Goal: Information Seeking & Learning: Check status

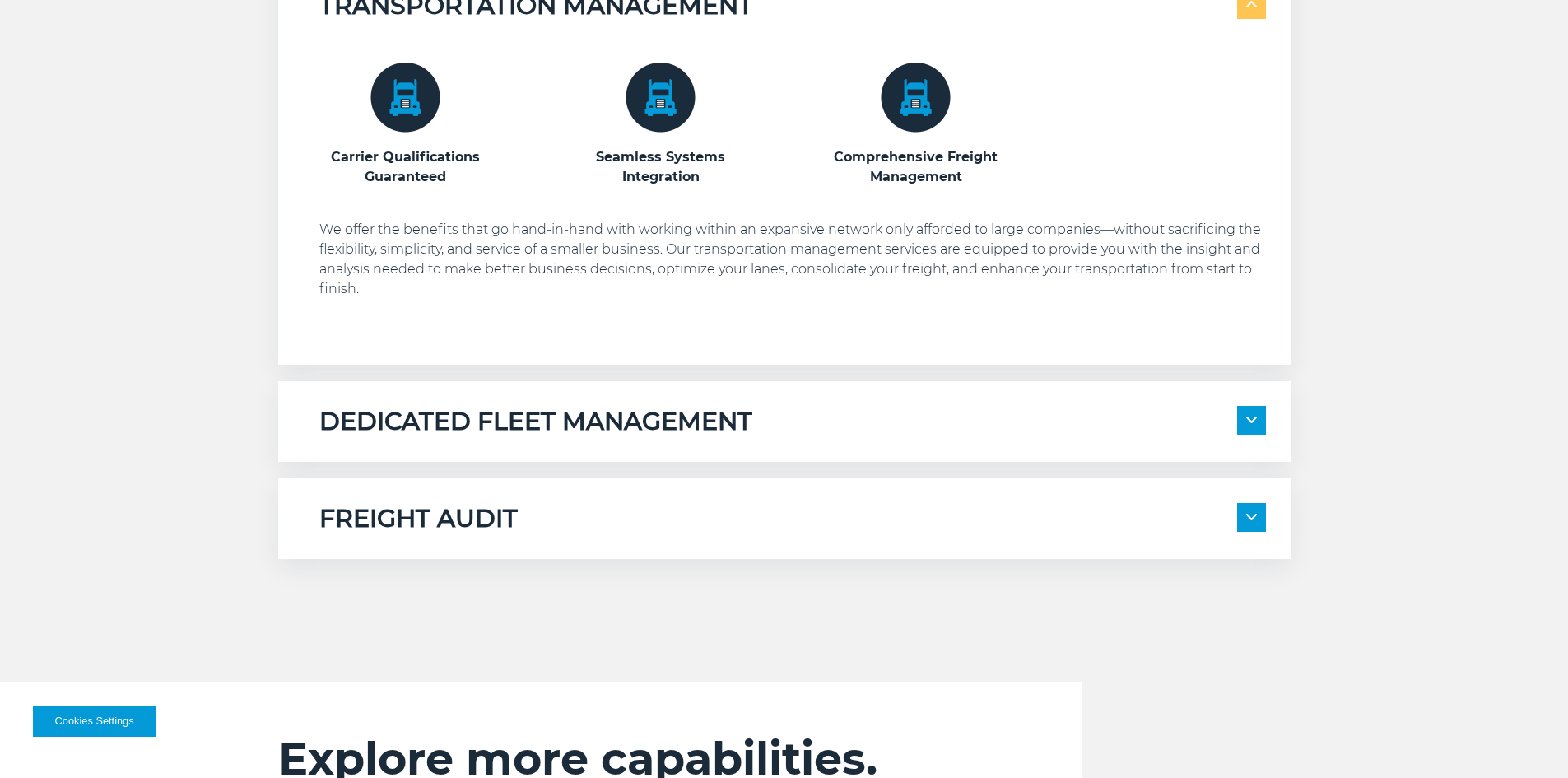
scroll to position [1071, 0]
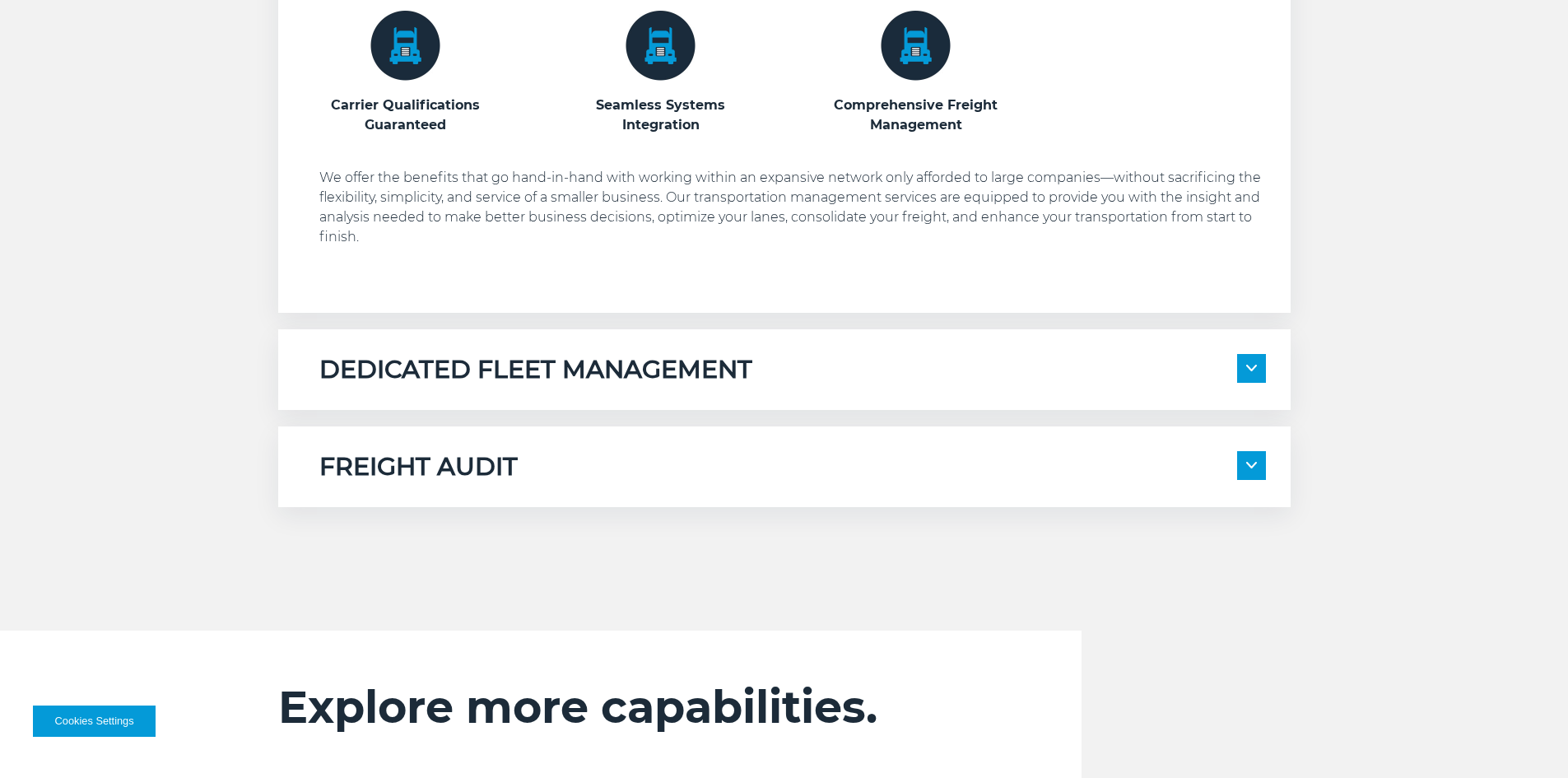
click at [1253, 371] on img at bounding box center [1252, 367] width 11 height 6
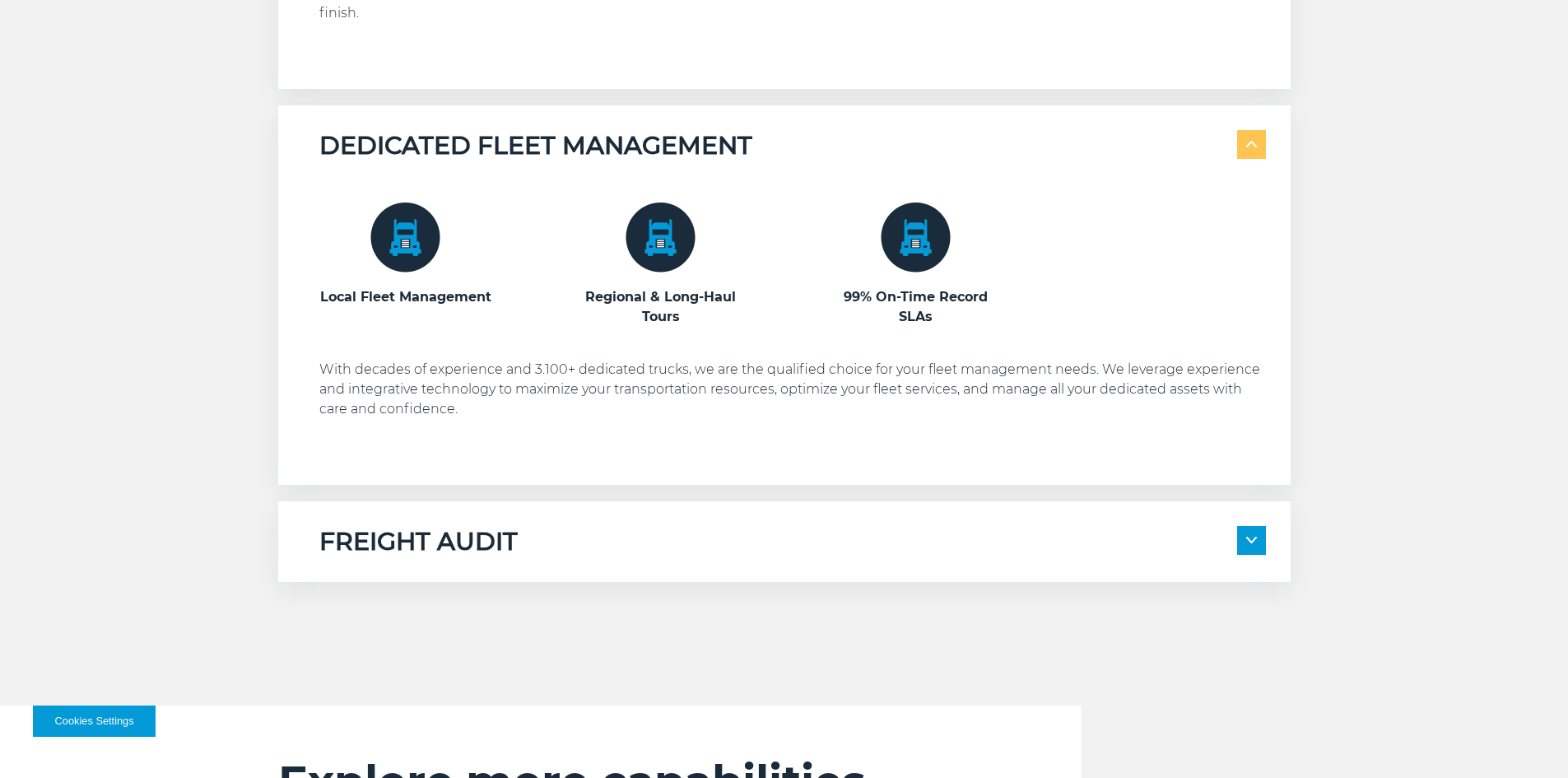
scroll to position [1318, 0]
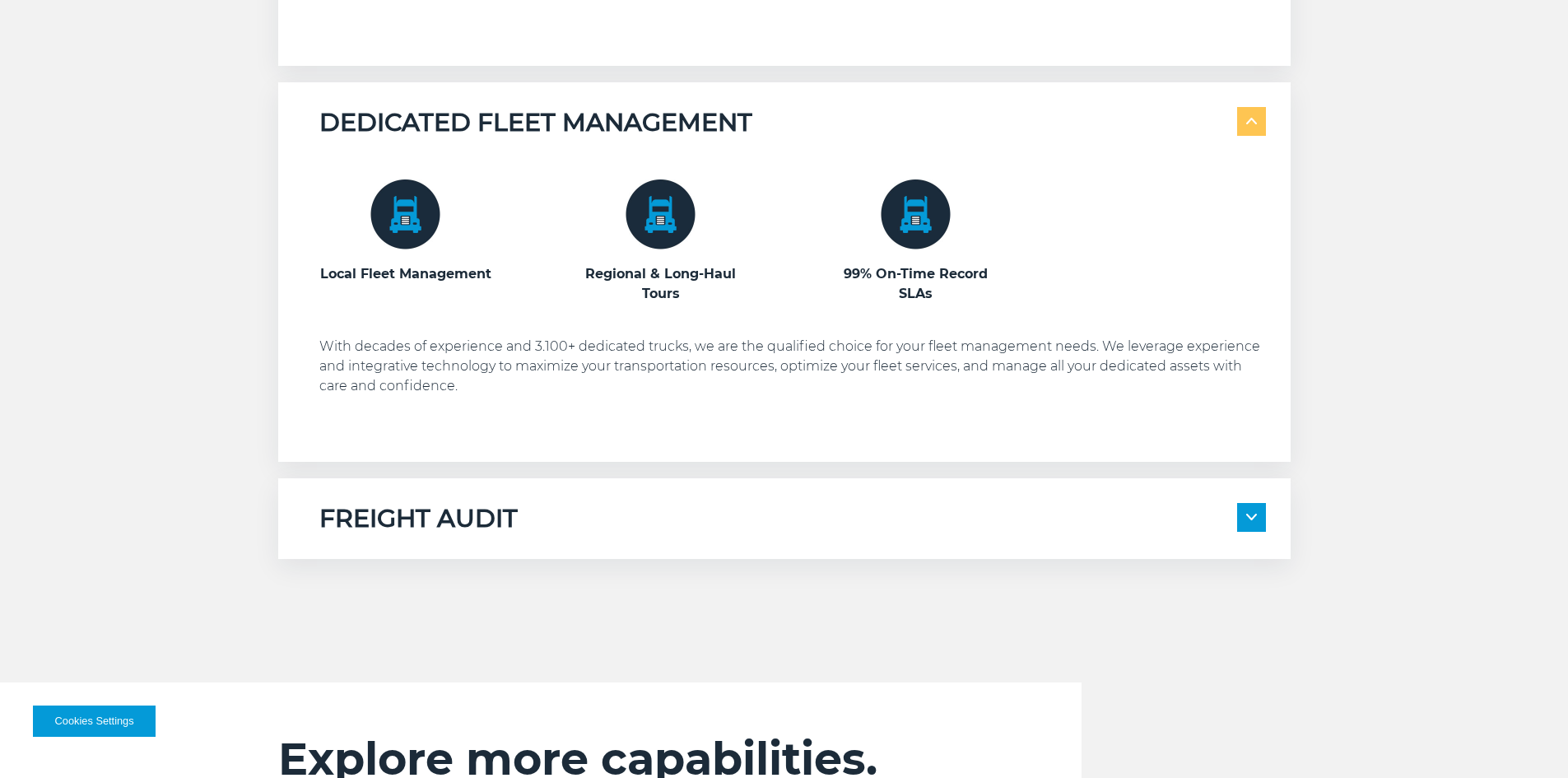
click at [1257, 519] on span at bounding box center [1252, 518] width 29 height 29
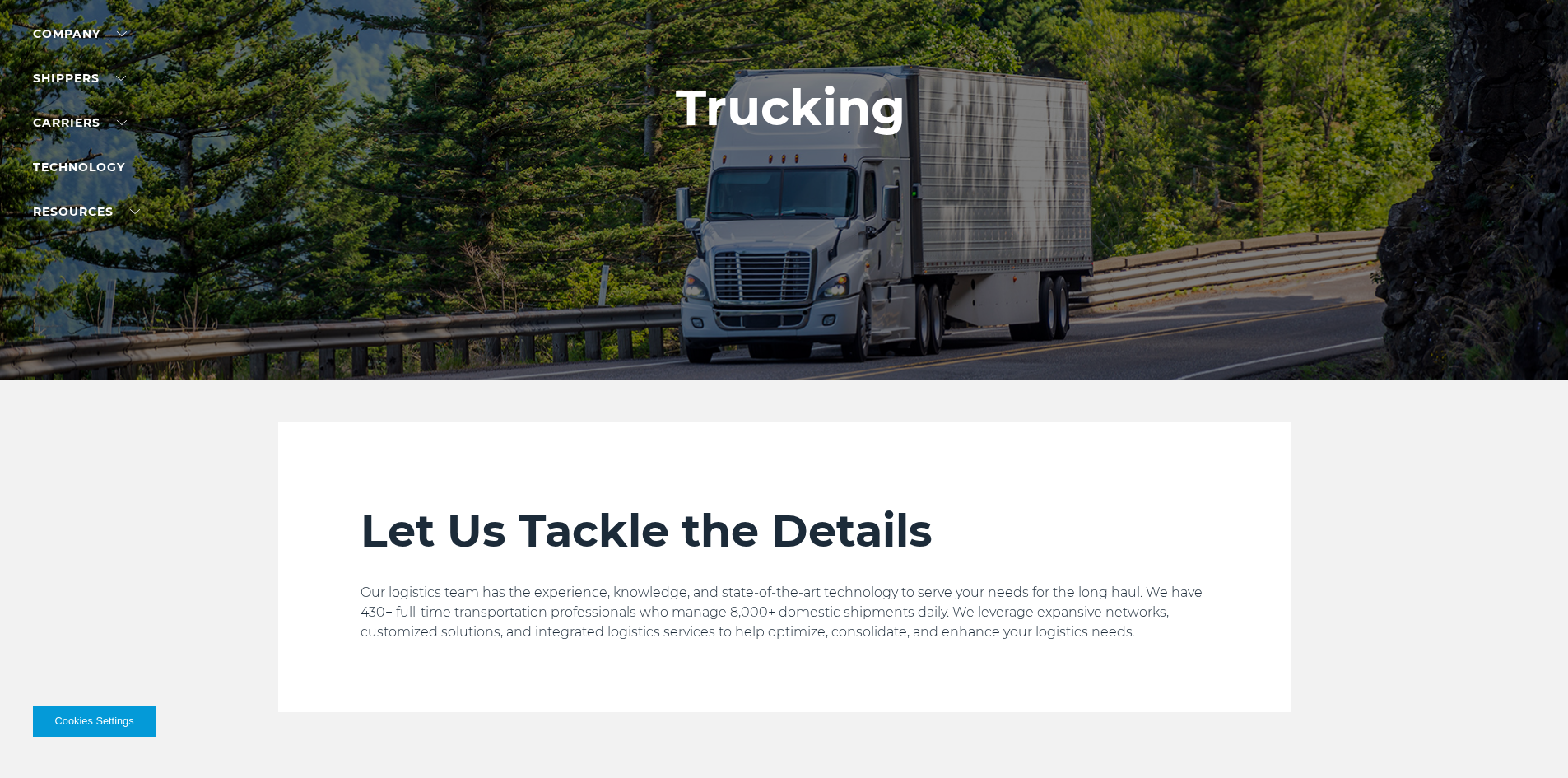
scroll to position [0, 0]
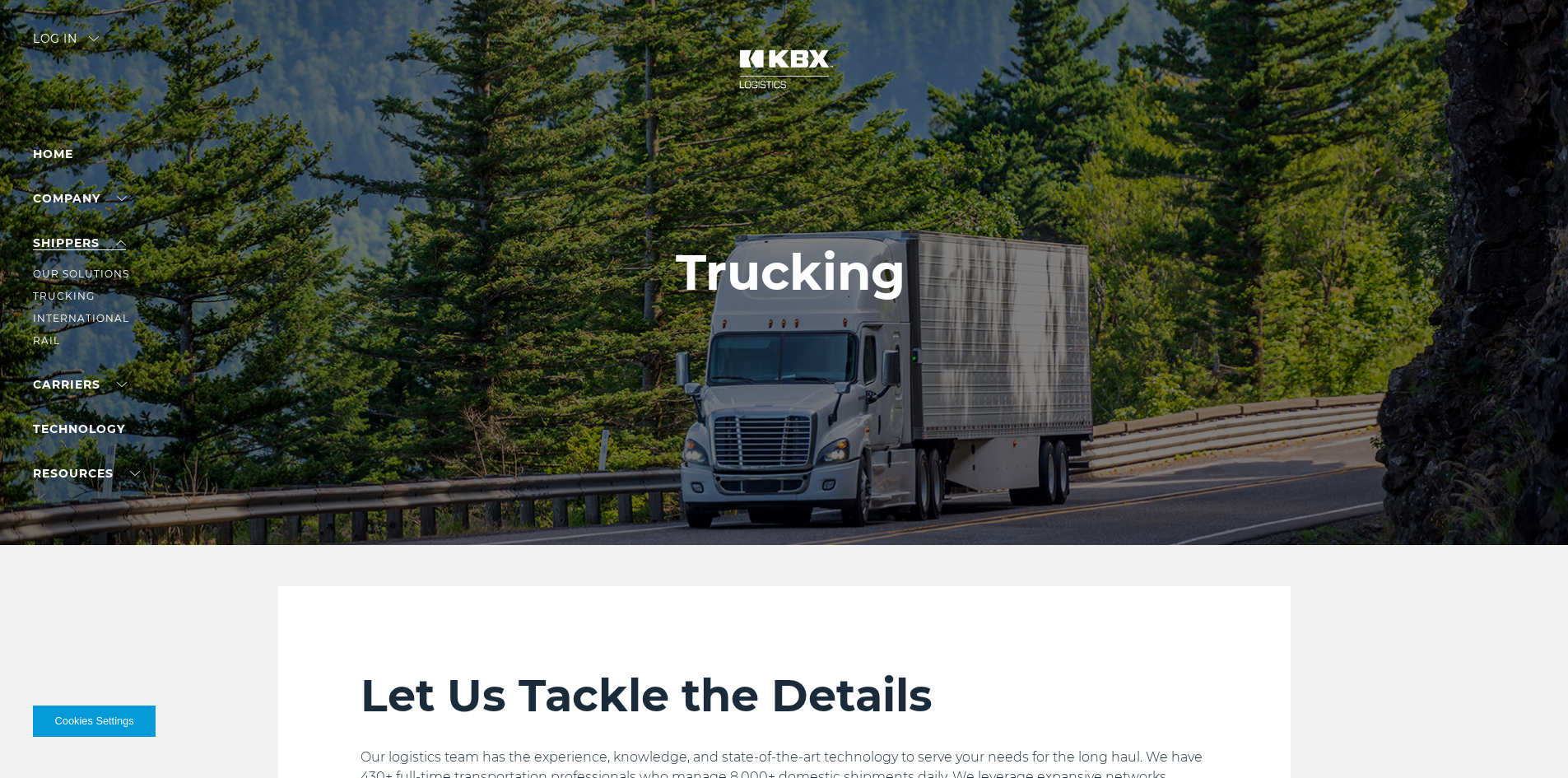
click at [58, 244] on link "SHIPPERS" at bounding box center [79, 243] width 93 height 15
click at [66, 316] on link "International" at bounding box center [81, 318] width 96 height 13
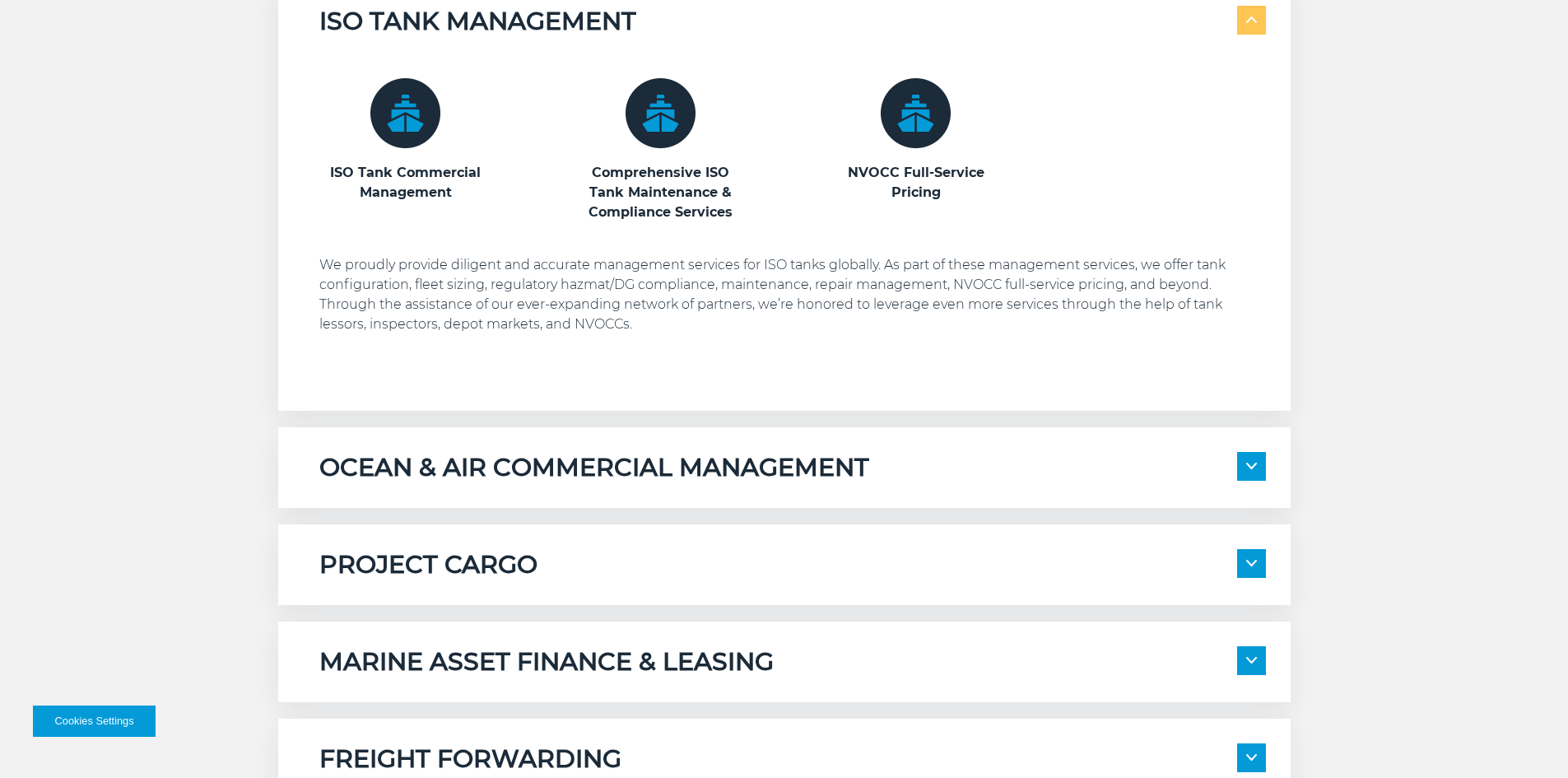
scroll to position [1071, 0]
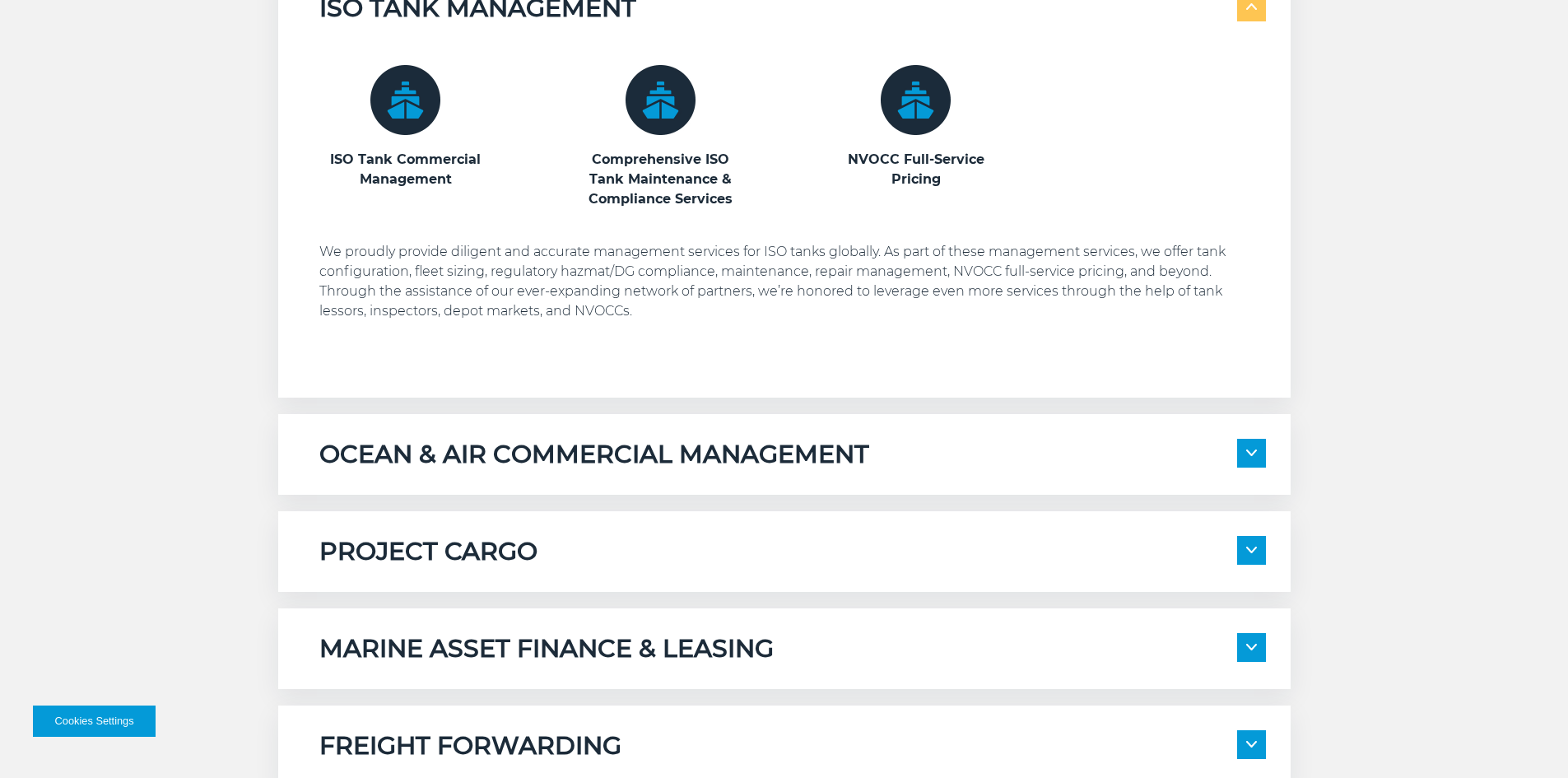
click at [1244, 452] on span at bounding box center [1252, 453] width 29 height 29
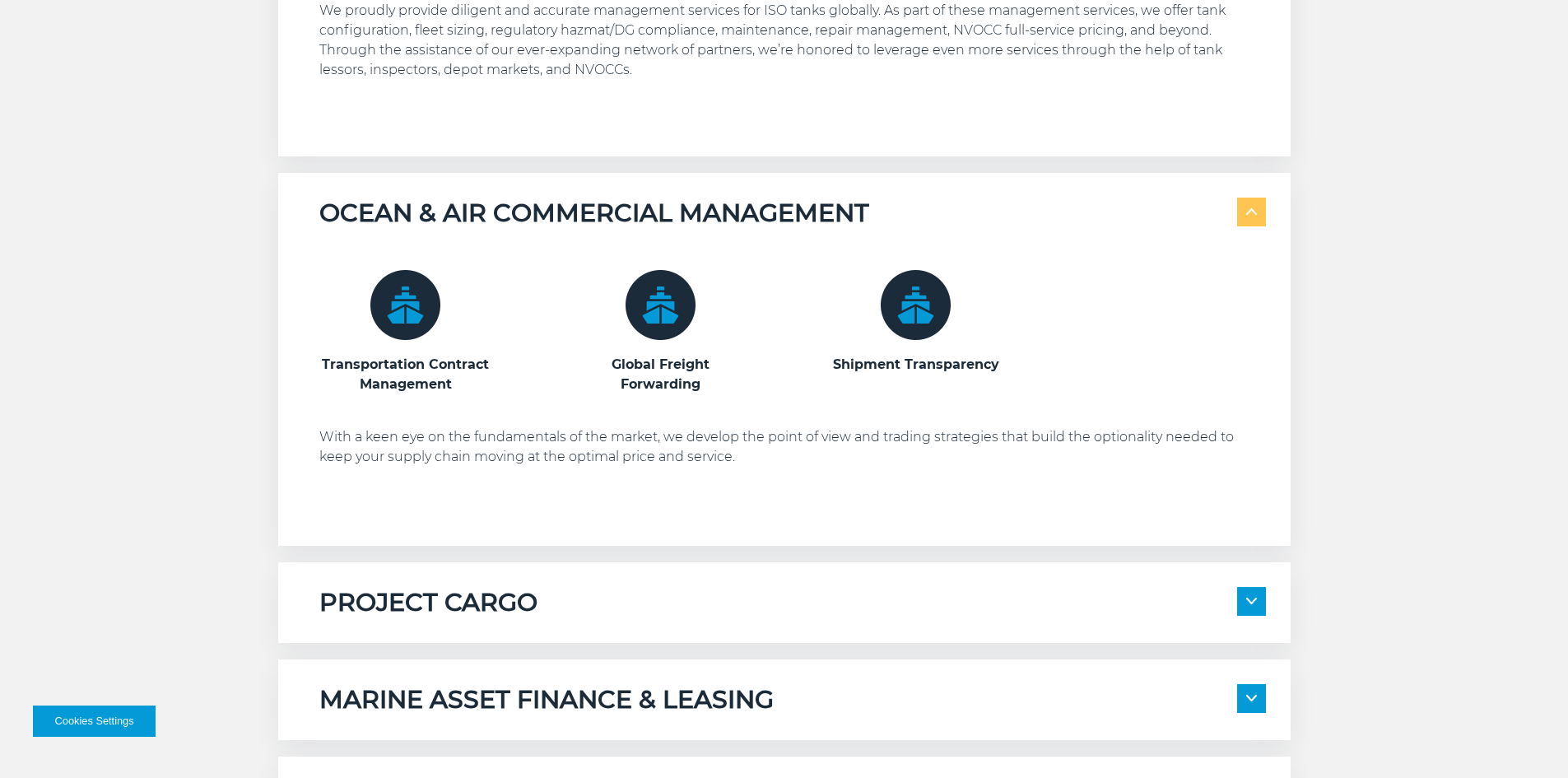
scroll to position [1318, 0]
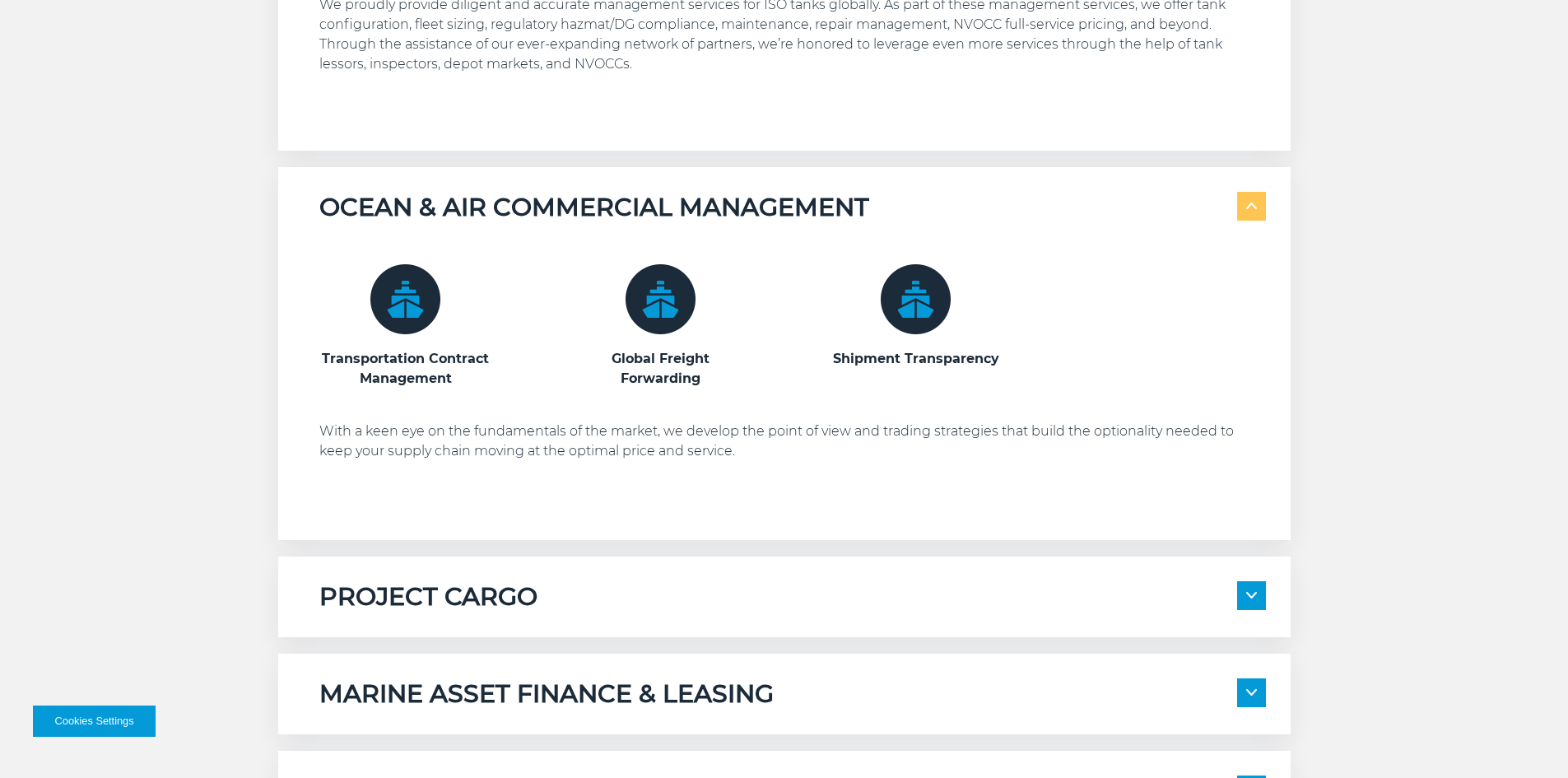
click at [1250, 599] on span at bounding box center [1252, 596] width 29 height 29
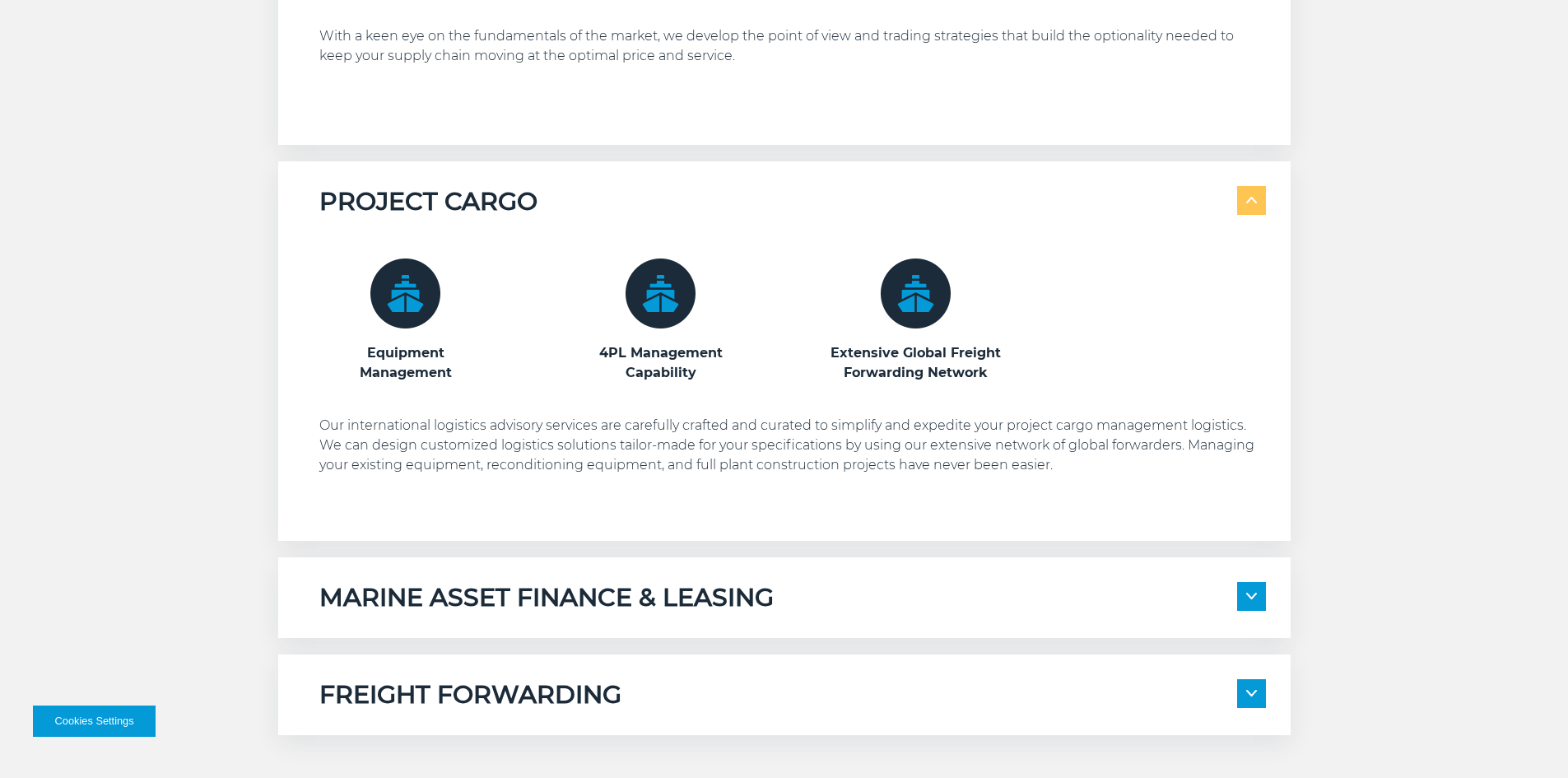
scroll to position [1729, 0]
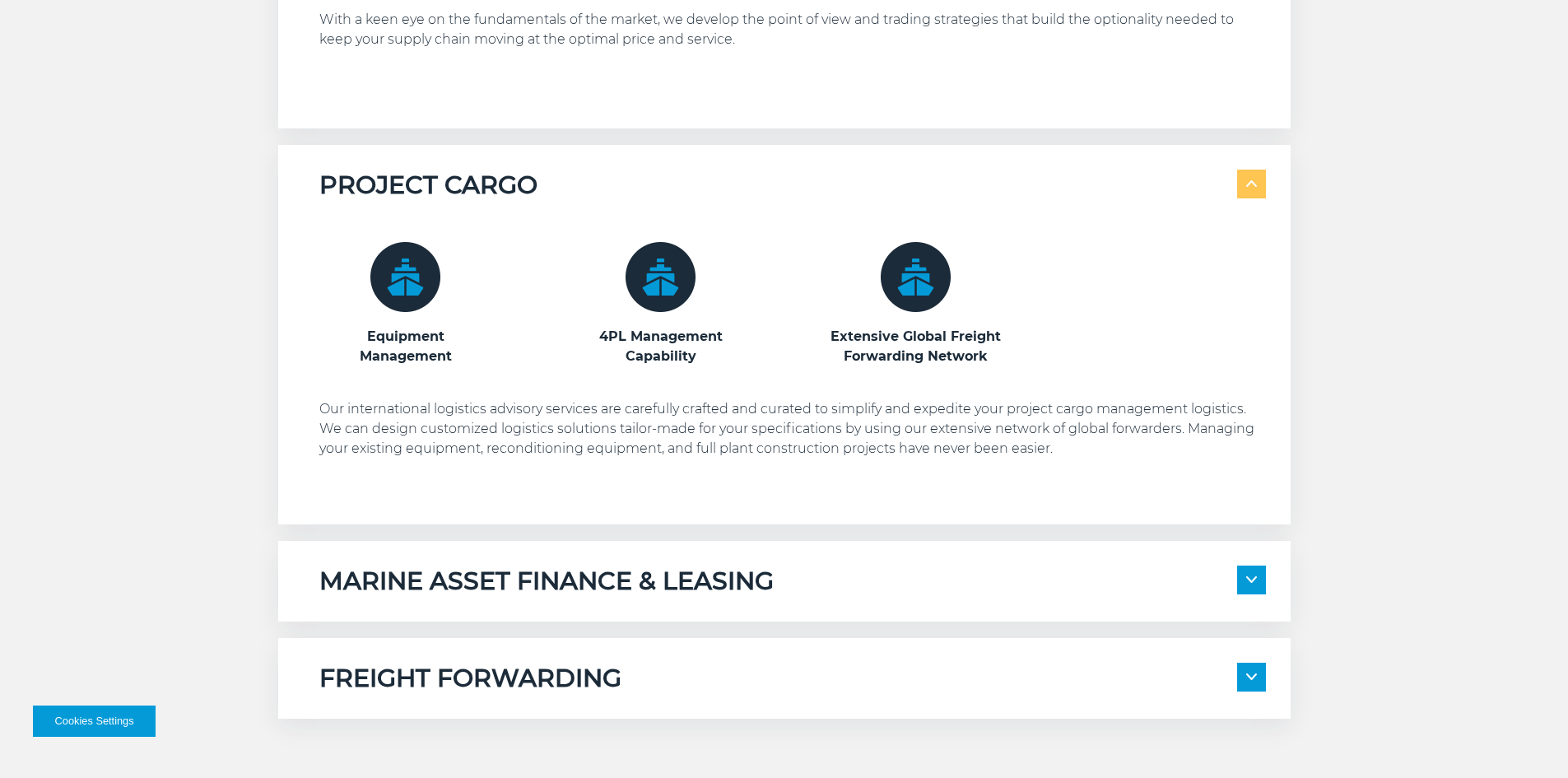
click at [1251, 584] on span at bounding box center [1252, 580] width 29 height 29
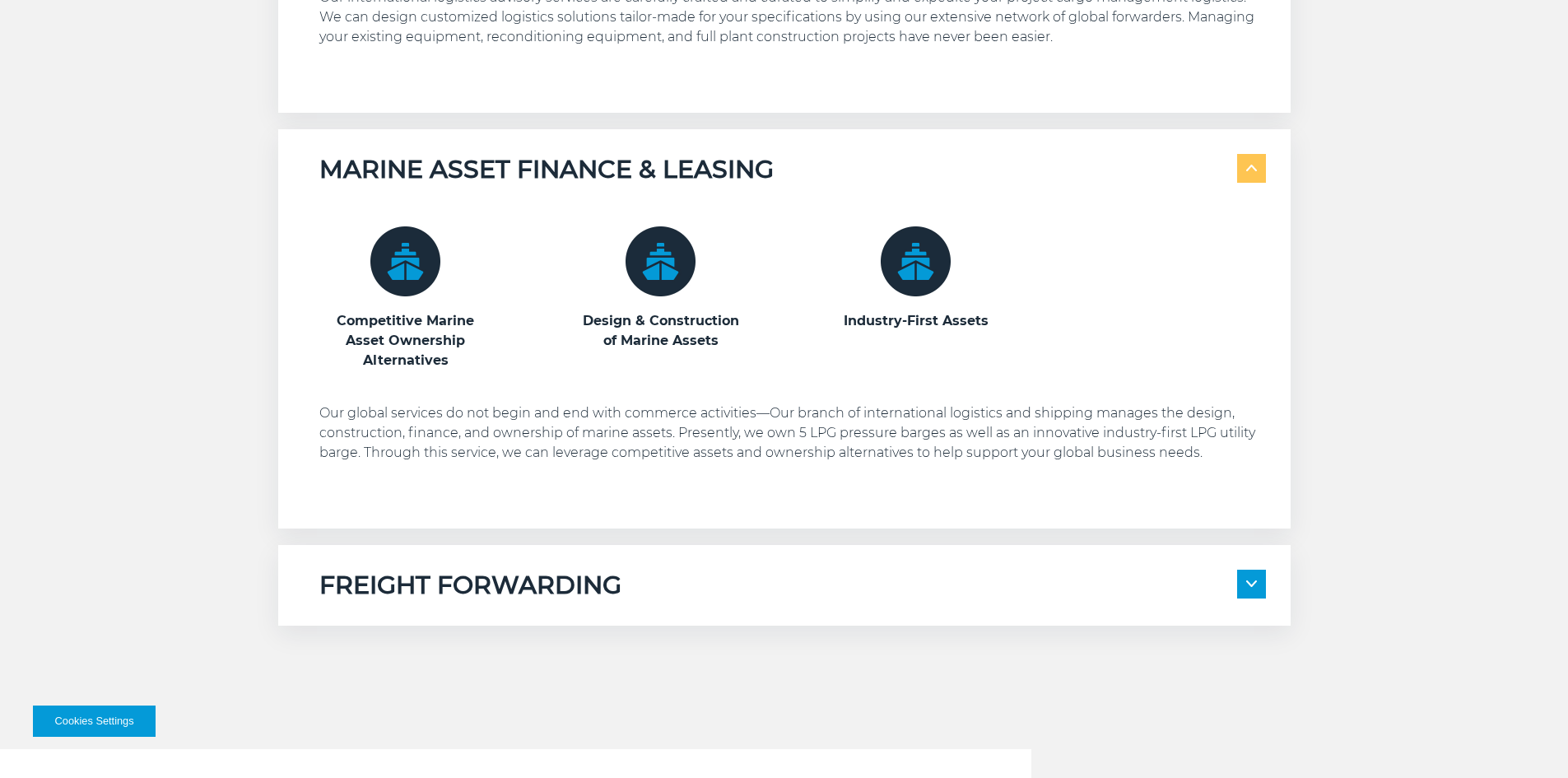
scroll to position [2306, 0]
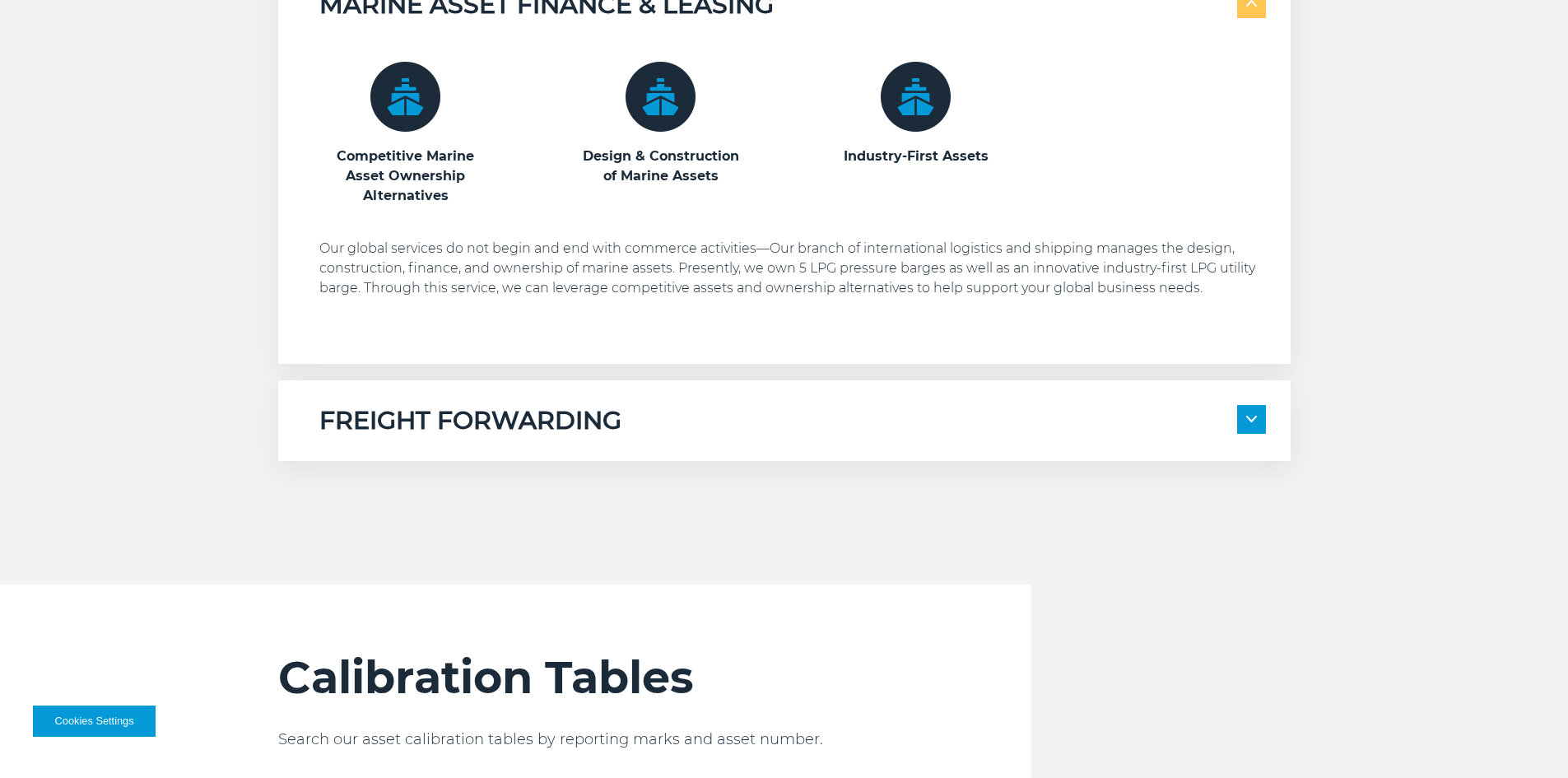
click at [1254, 428] on span at bounding box center [1252, 420] width 29 height 29
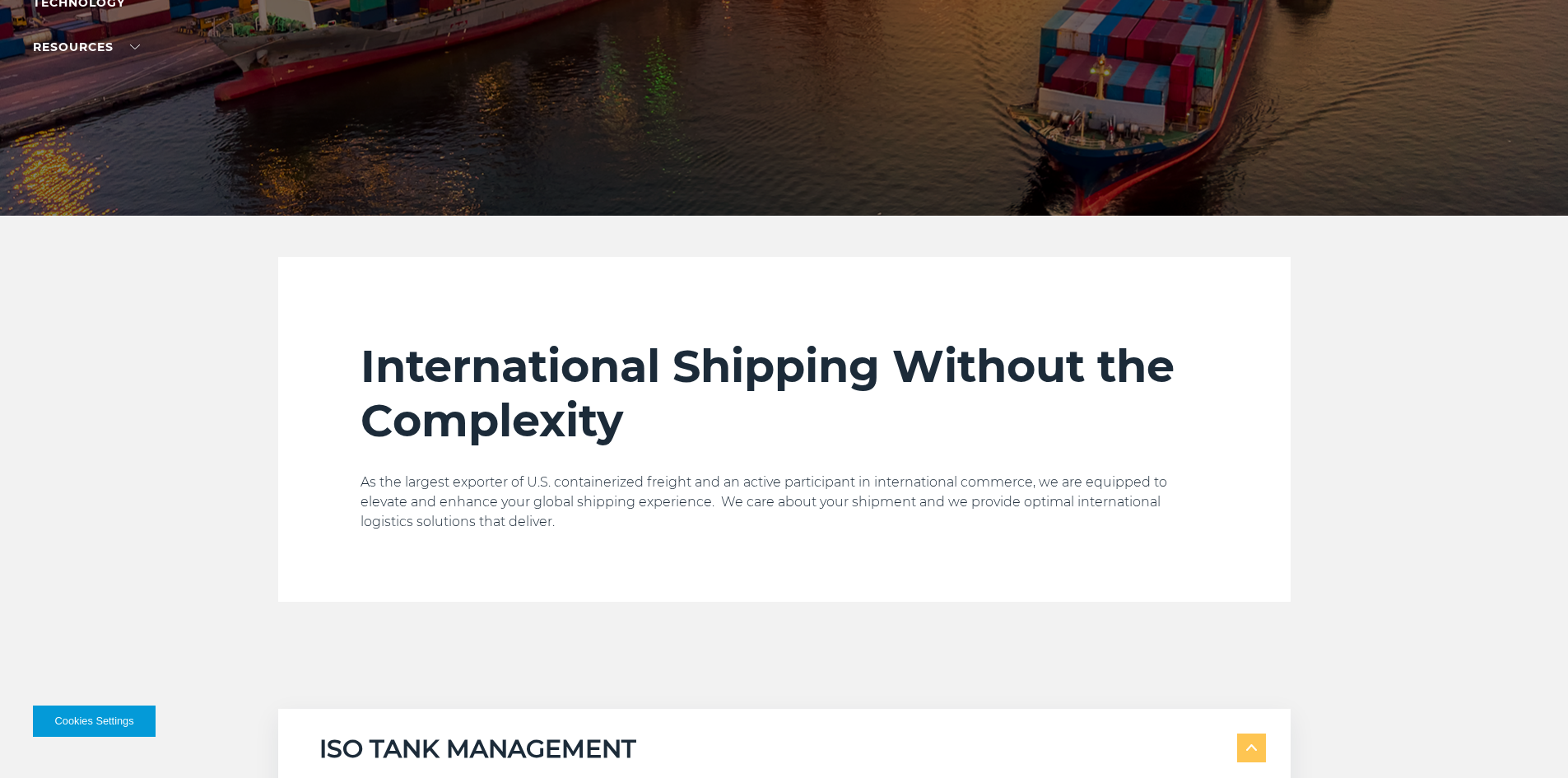
scroll to position [0, 0]
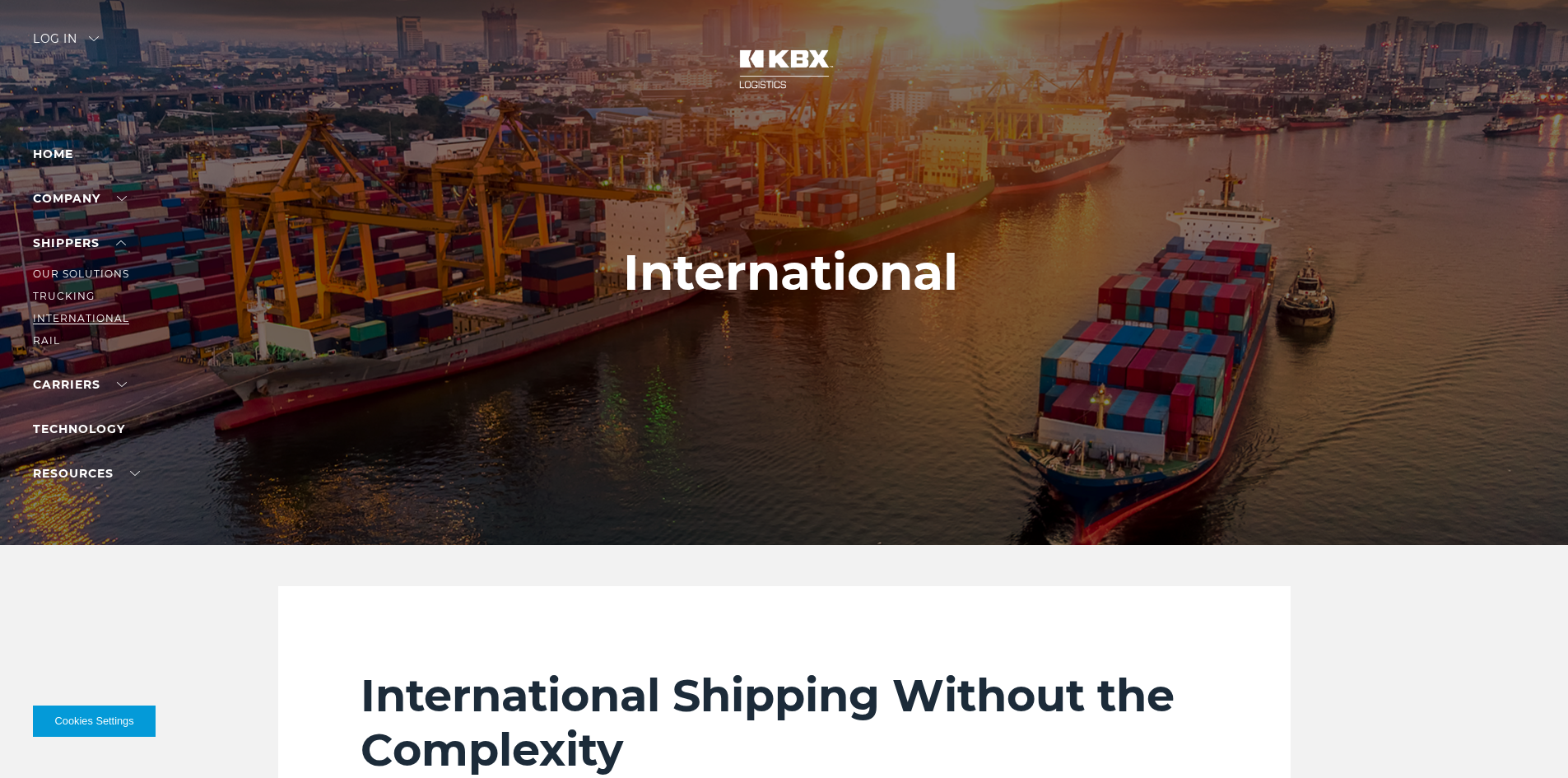
click at [54, 319] on link "International" at bounding box center [81, 318] width 96 height 13
click at [83, 251] on li "SHIPPERS Our Solutions Trucking International RAIL" at bounding box center [104, 291] width 143 height 117
click at [58, 336] on link "RAIL" at bounding box center [46, 341] width 27 height 13
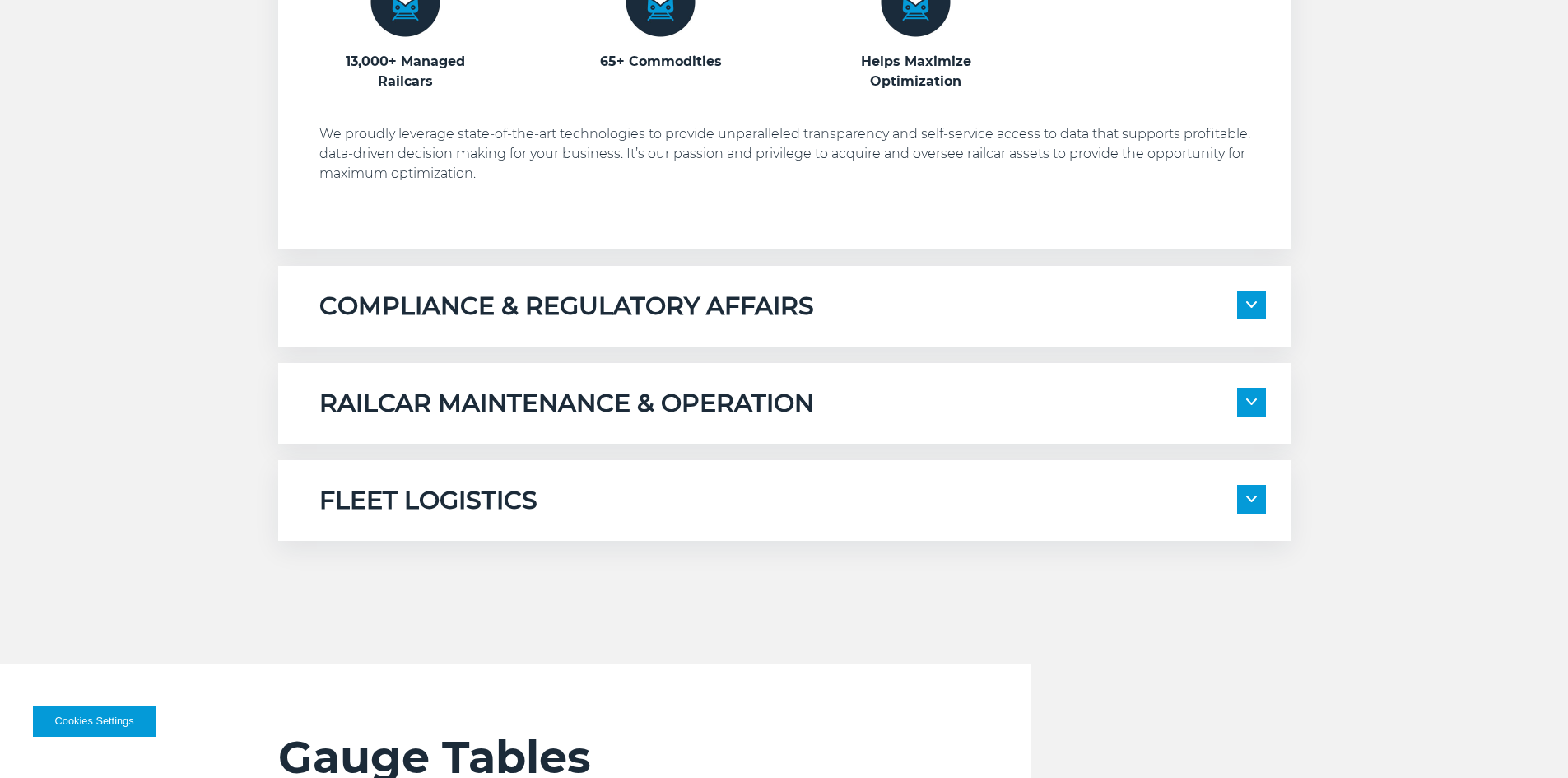
scroll to position [1235, 0]
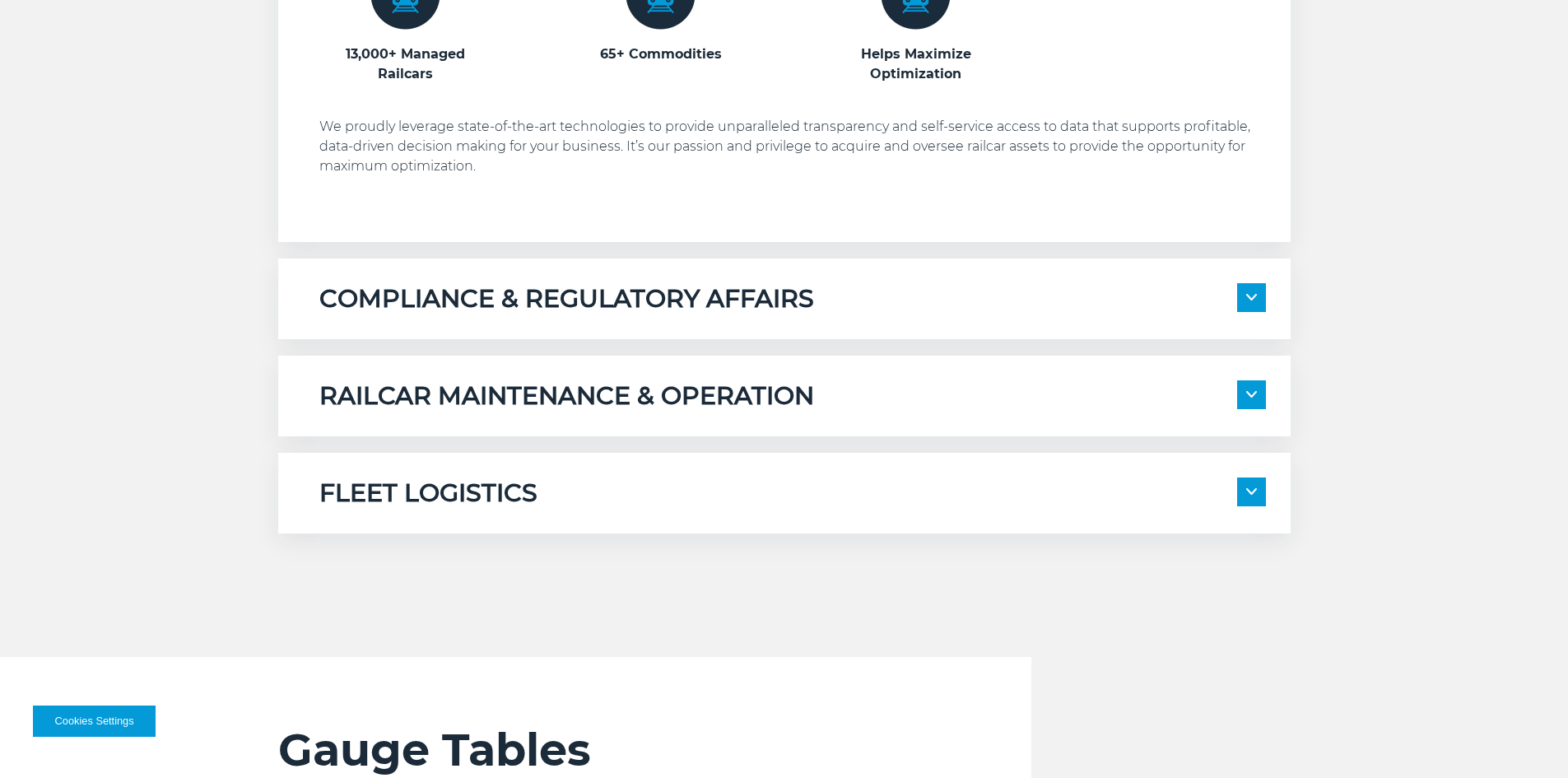
click at [1253, 400] on span at bounding box center [1252, 395] width 29 height 29
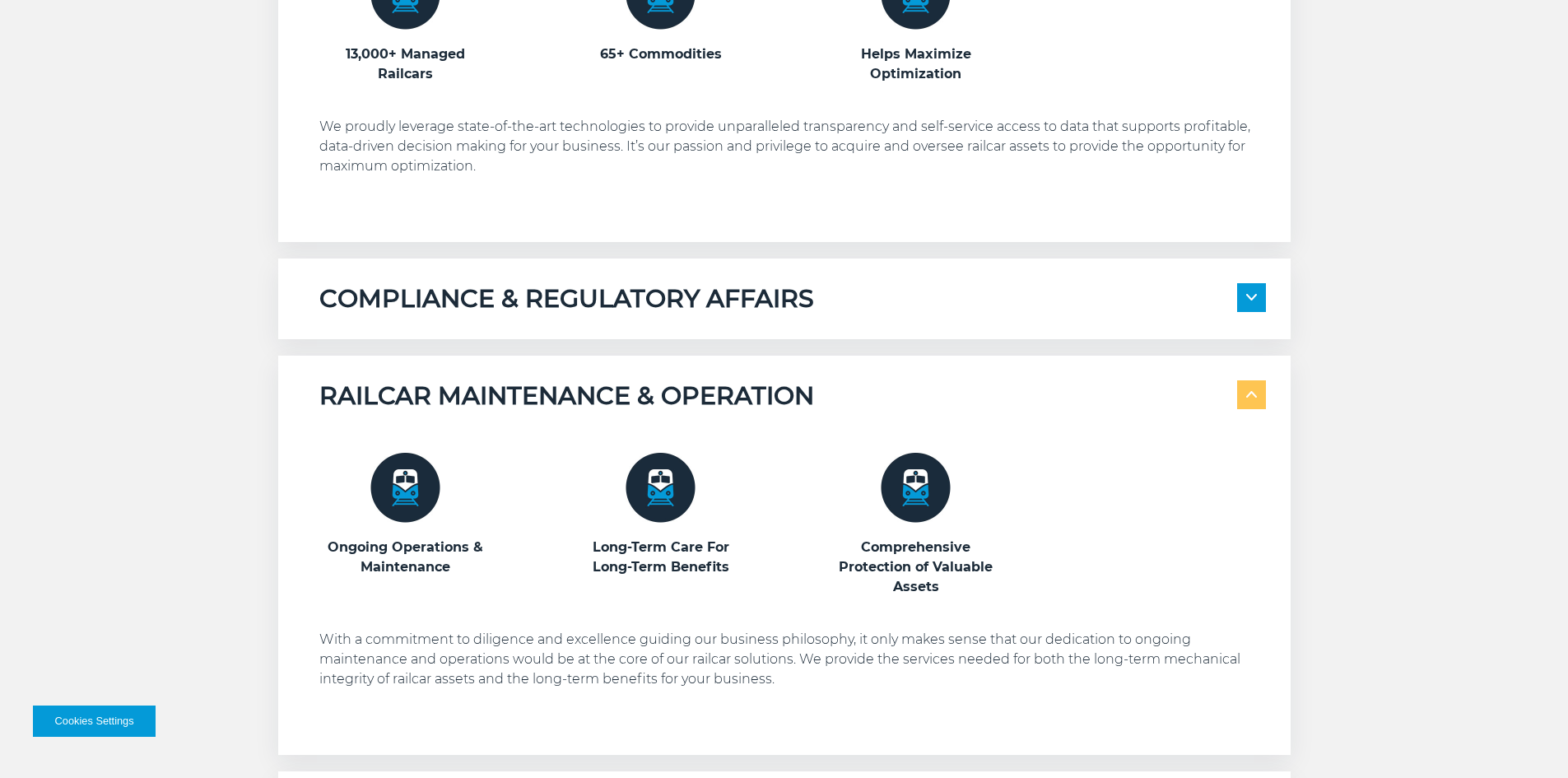
click at [1252, 292] on span at bounding box center [1252, 297] width 29 height 29
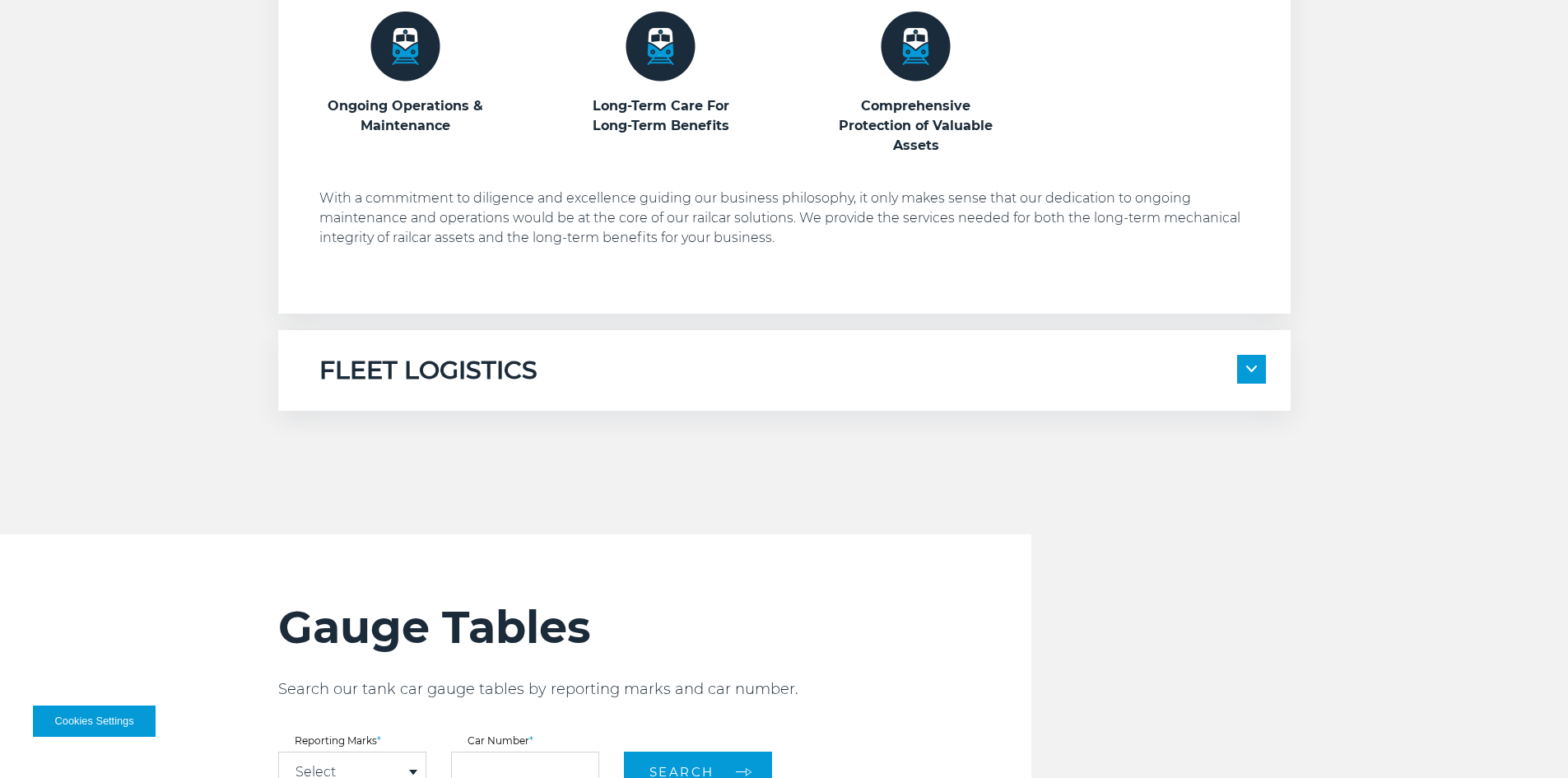
scroll to position [1977, 0]
click at [1247, 364] on span at bounding box center [1252, 369] width 29 height 29
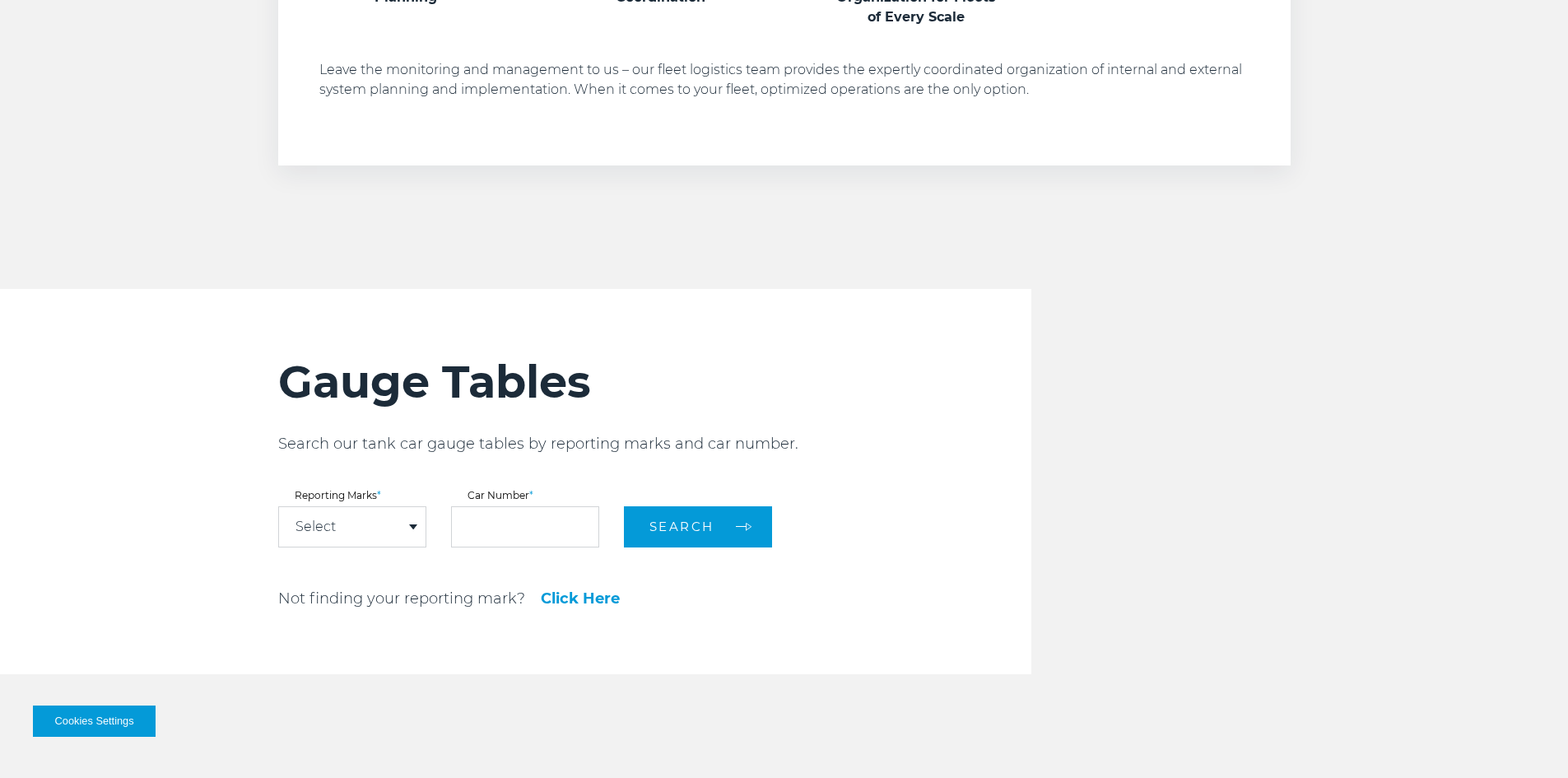
scroll to position [2553, 0]
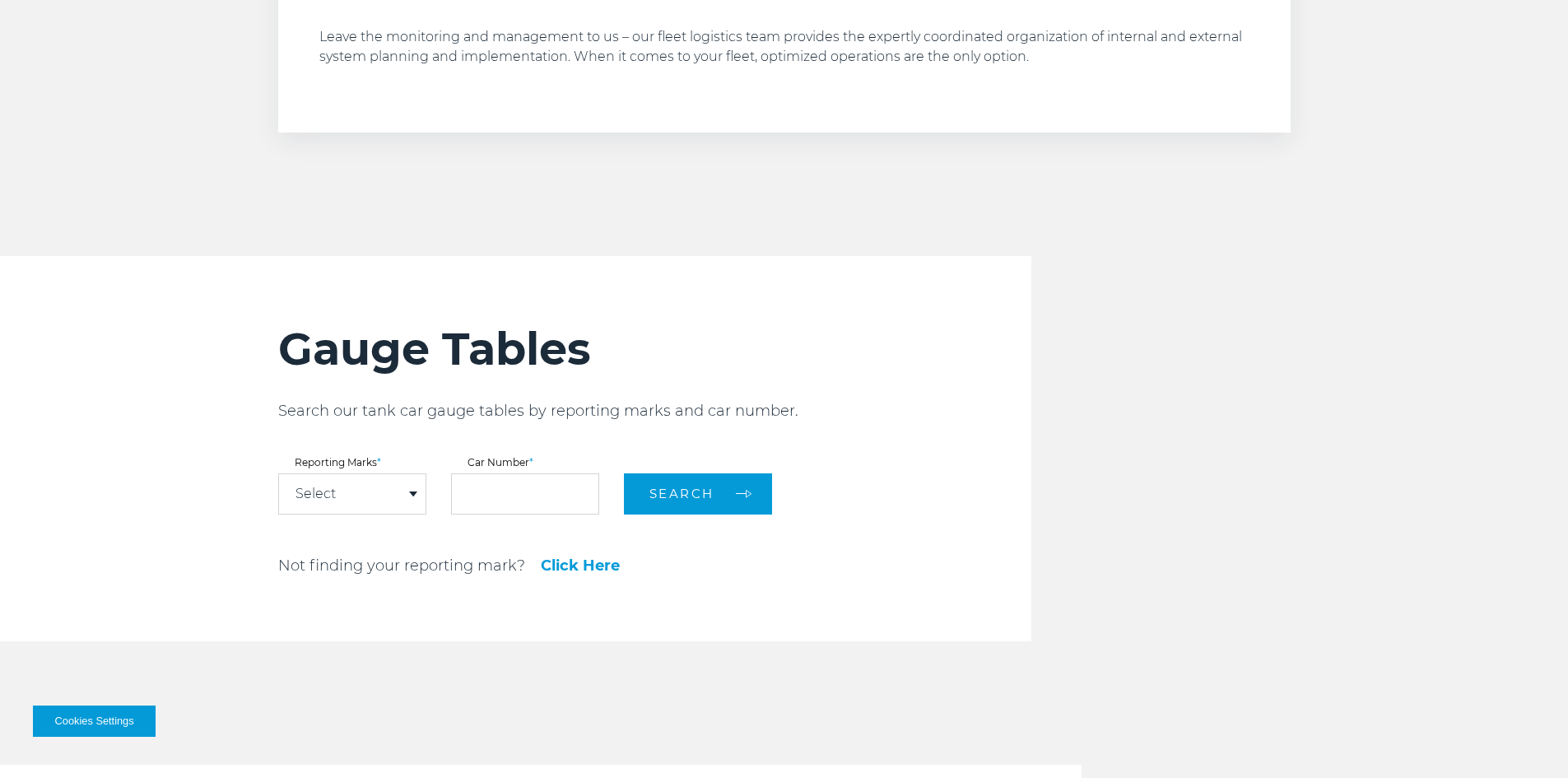
click at [409, 494] on span at bounding box center [412, 493] width 8 height 5
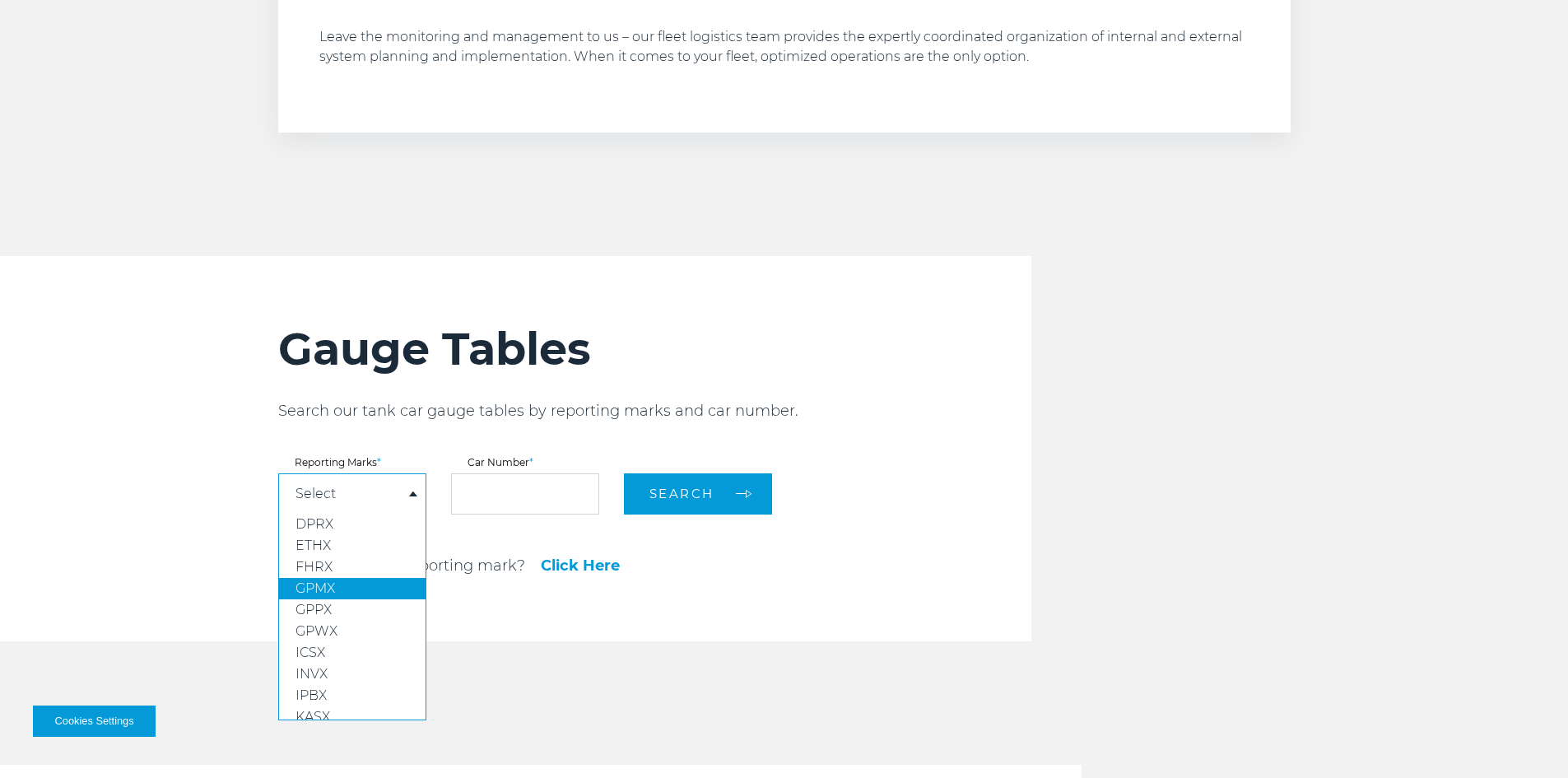
click at [334, 584] on span "GPMX" at bounding box center [315, 588] width 40 height 15
select select "****"
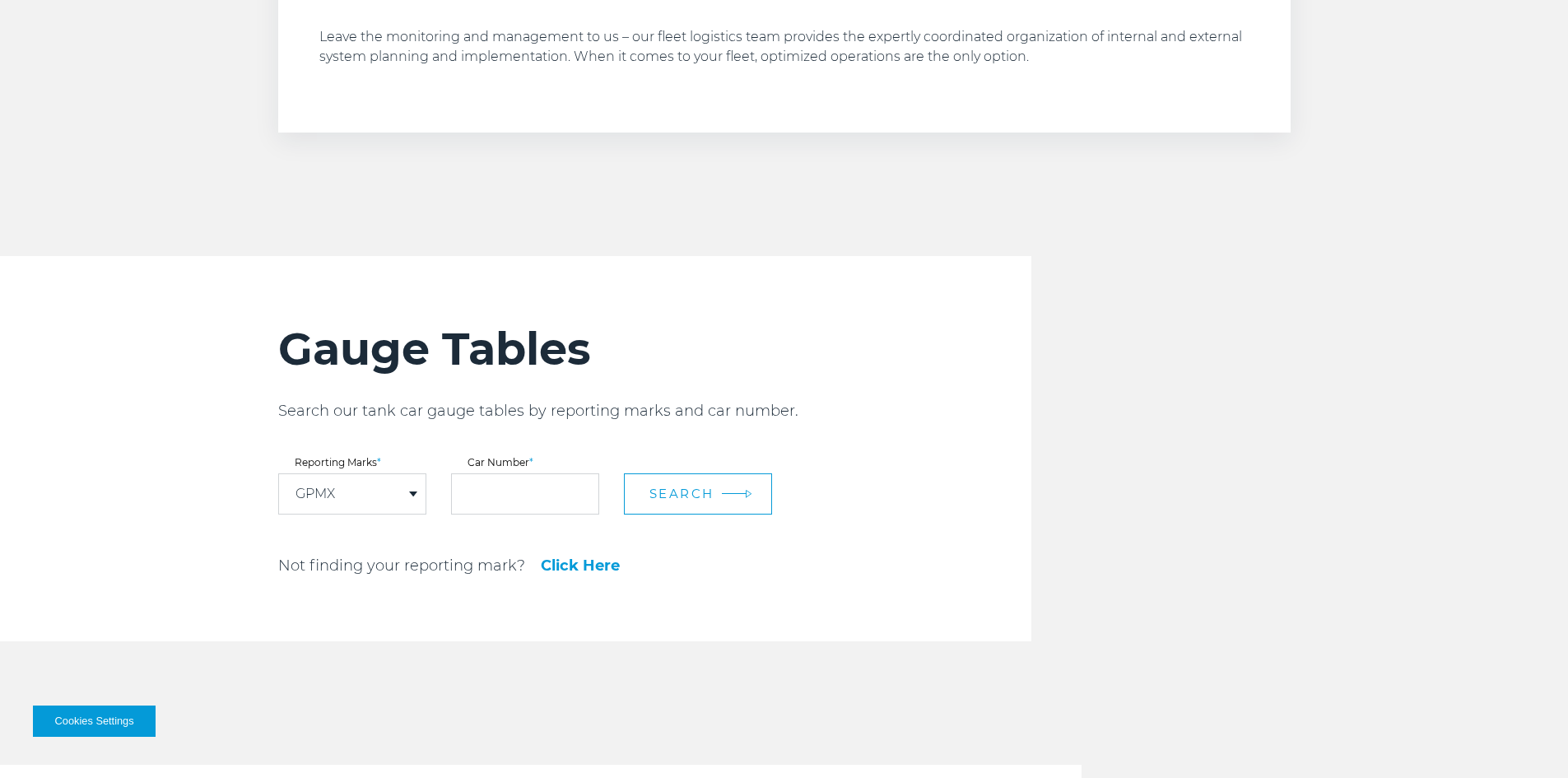
click at [700, 493] on span "Search" at bounding box center [682, 493] width 65 height 15
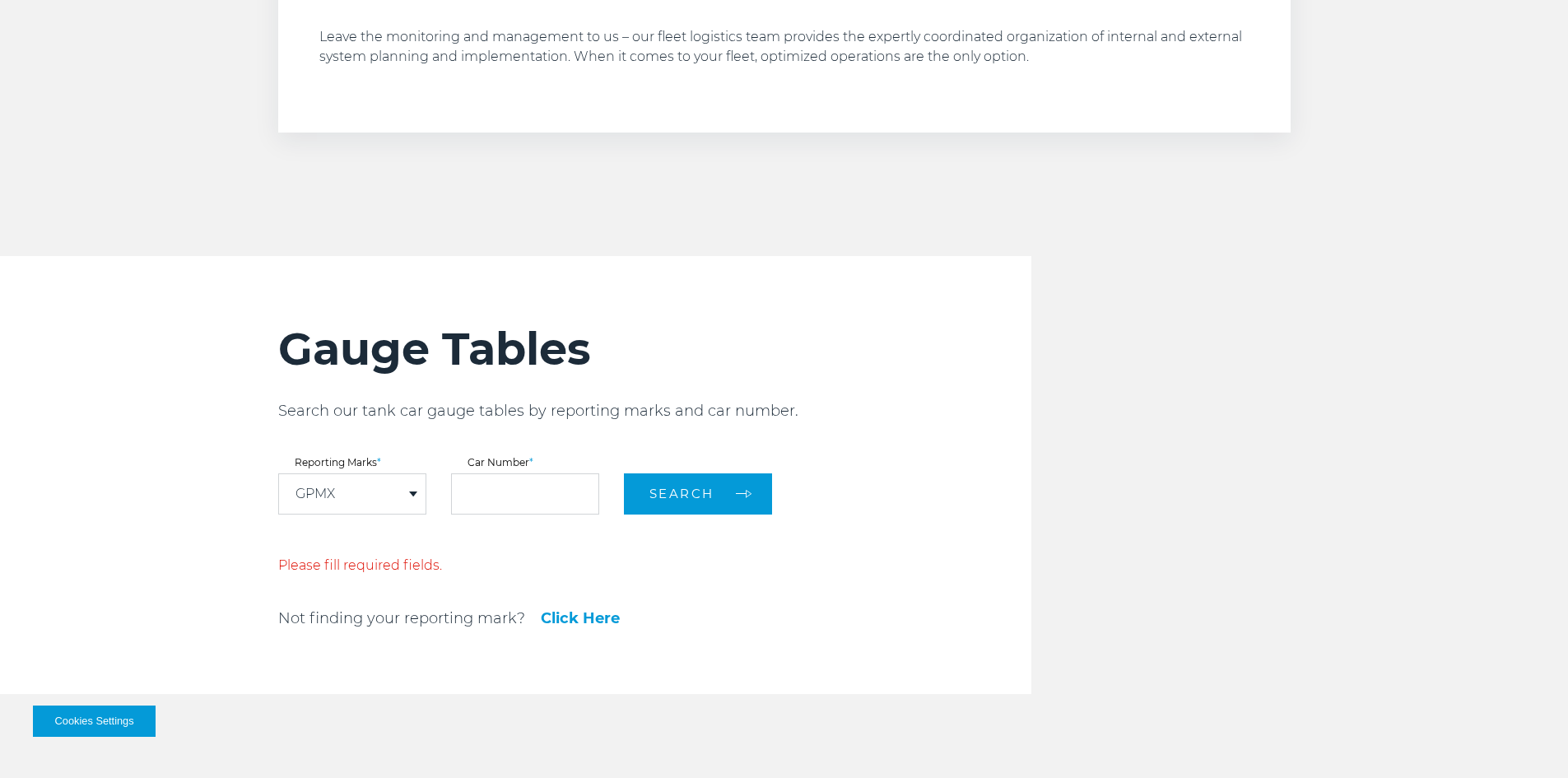
click at [409, 493] on span at bounding box center [412, 493] width 8 height 5
click at [576, 554] on div "Gauge Tables Search our tank car gauge tables by reporting marks and car number…" at bounding box center [654, 474] width 753 height 438
